Goal: Task Accomplishment & Management: Use online tool/utility

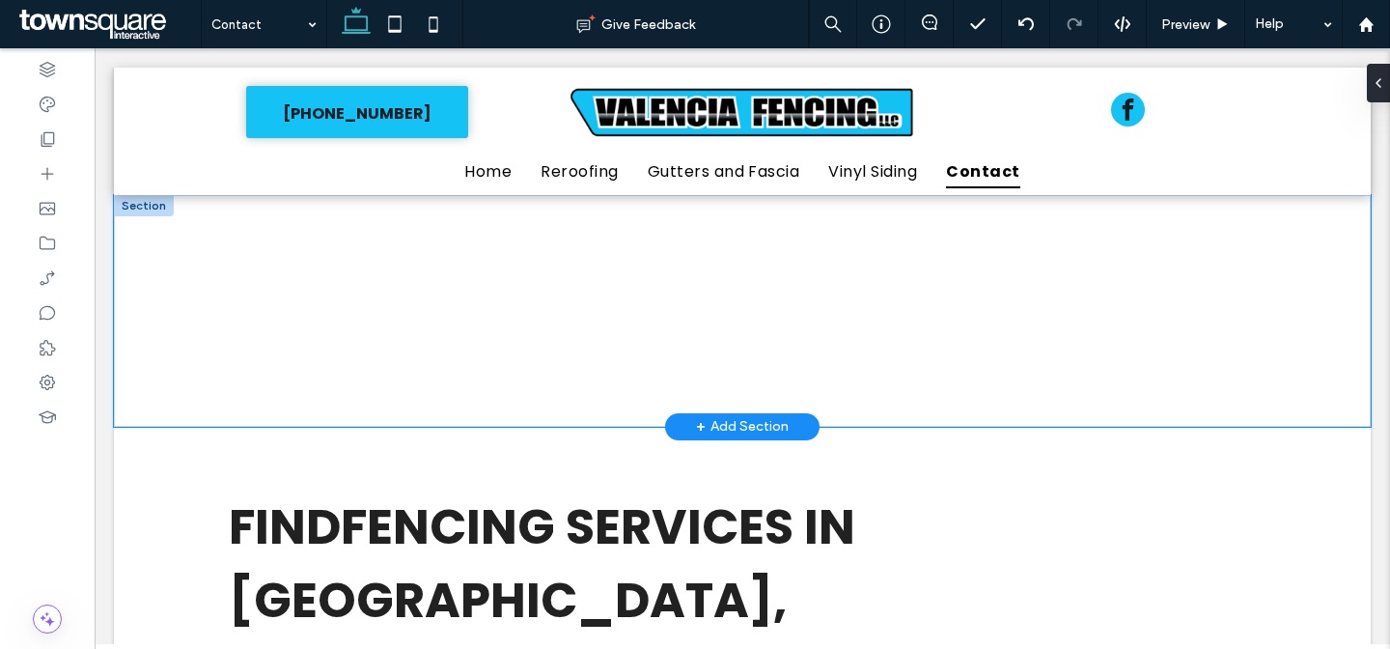
click at [199, 238] on div at bounding box center [742, 311] width 1158 height 232
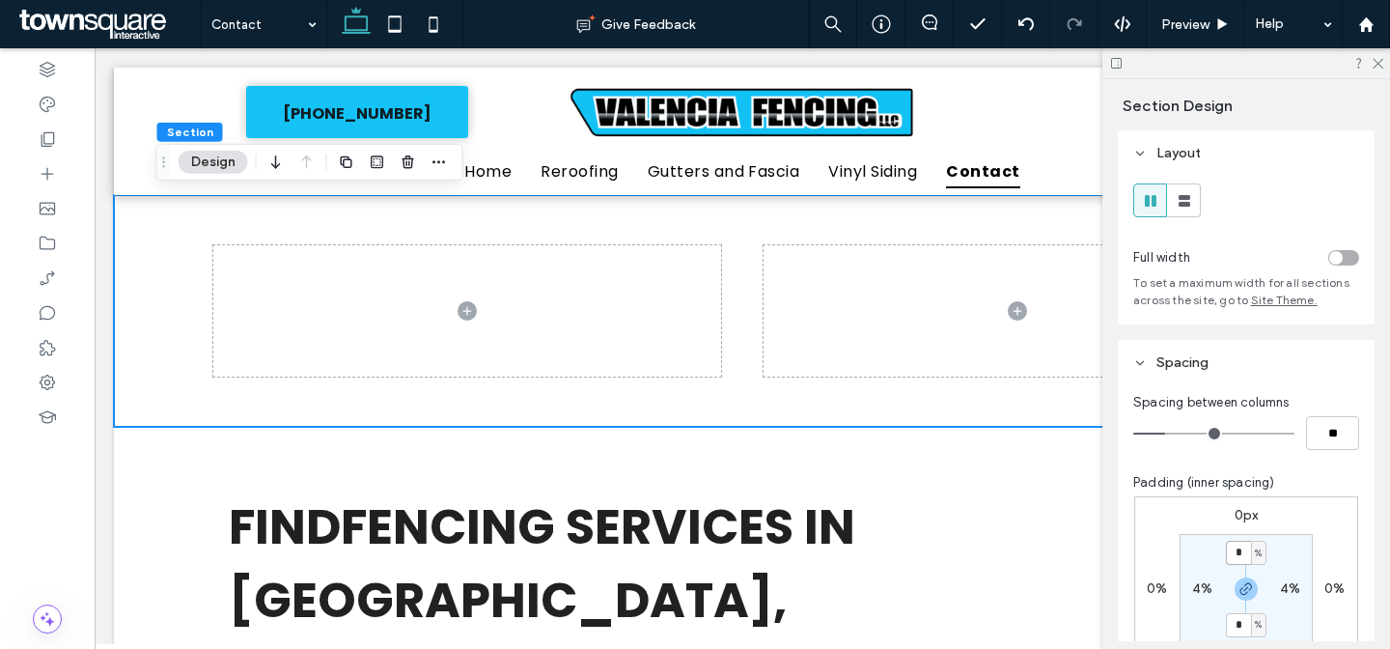
click at [1237, 556] on input "*" at bounding box center [1238, 553] width 25 height 24
type input "*"
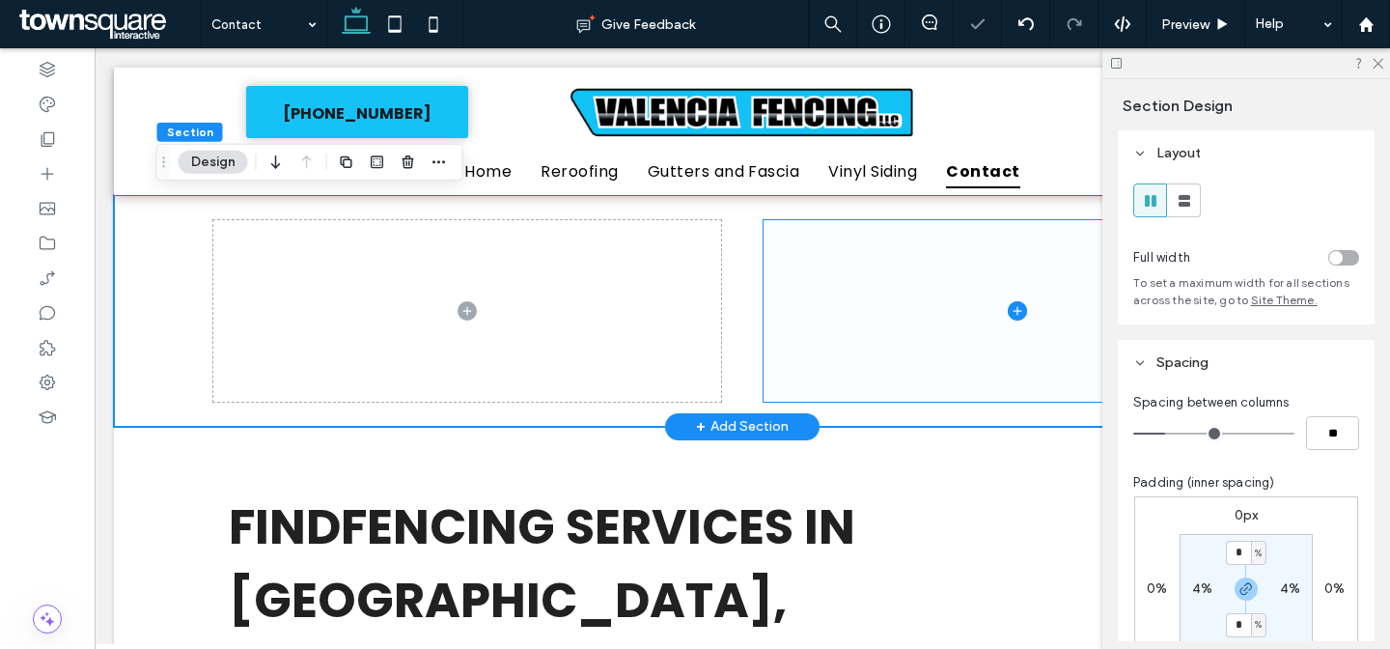
click at [857, 287] on span at bounding box center [1018, 310] width 508 height 181
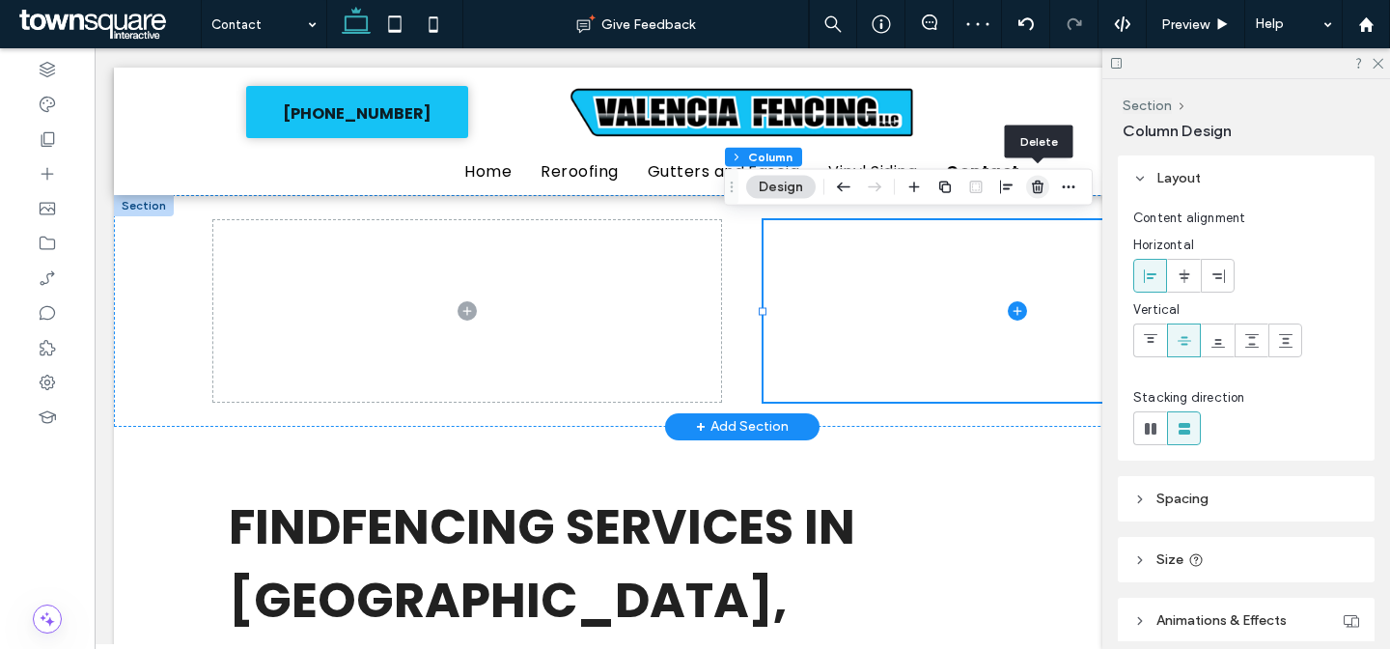
click at [1037, 190] on icon "button" at bounding box center [1037, 187] width 15 height 15
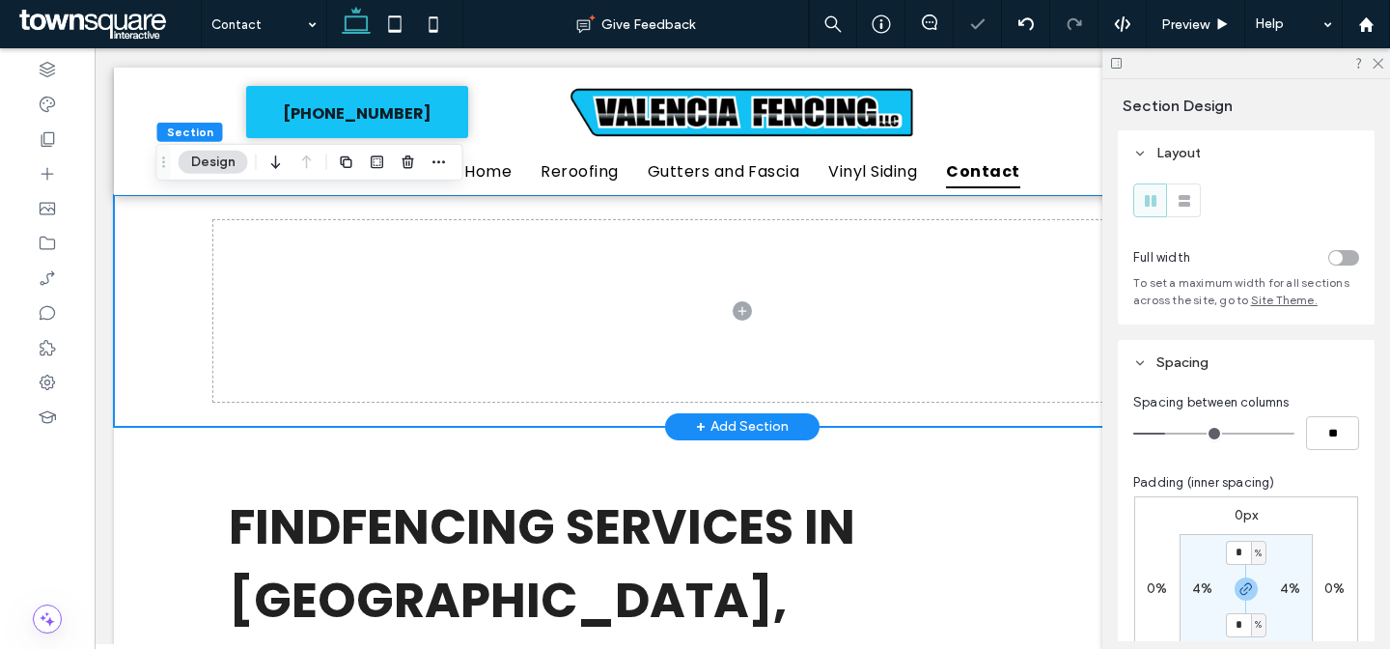
click at [164, 336] on div at bounding box center [742, 311] width 1158 height 232
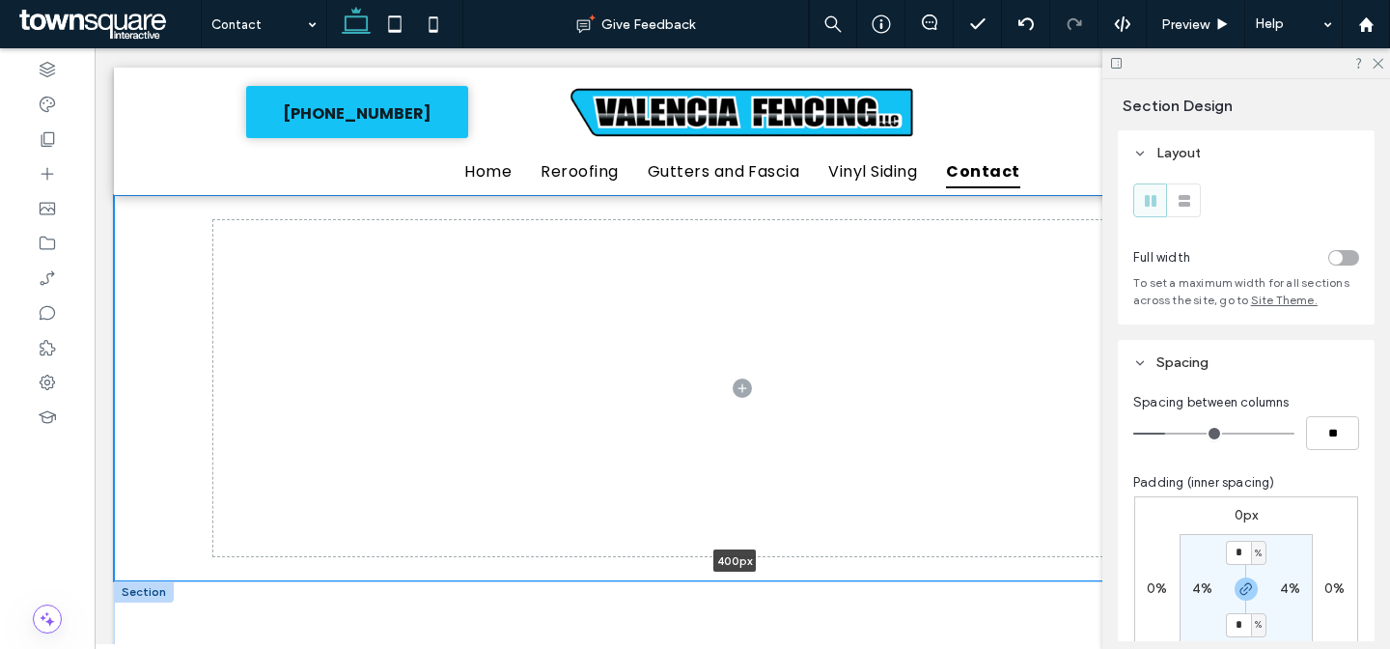
drag, startPoint x: 949, startPoint y: 426, endPoint x: 945, endPoint y: 580, distance: 154.5
type input "***"
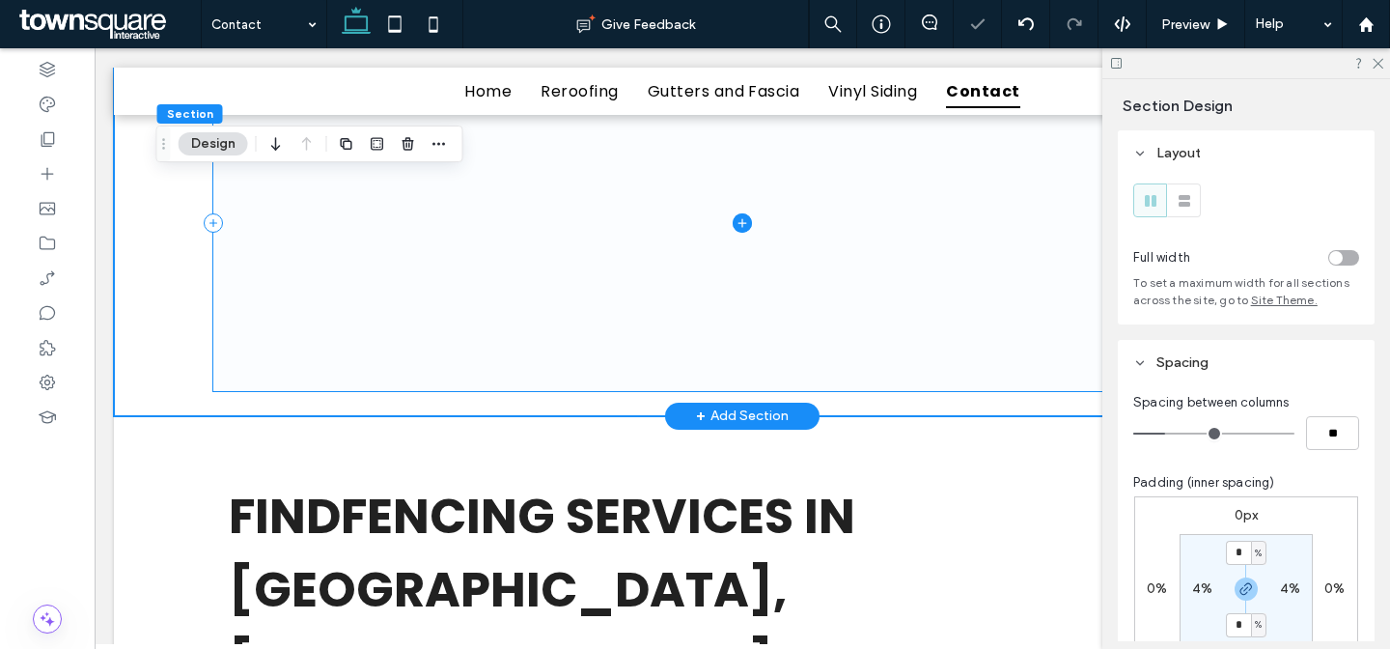
scroll to position [172, 0]
